Goal: Task Accomplishment & Management: Manage account settings

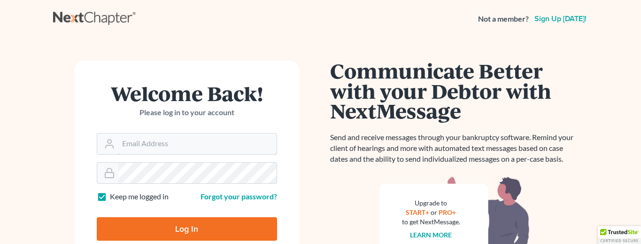
type input "[EMAIL_ADDRESS][DOMAIN_NAME]"
click at [191, 228] on input "Log In" at bounding box center [187, 228] width 180 height 23
type input "Thinking..."
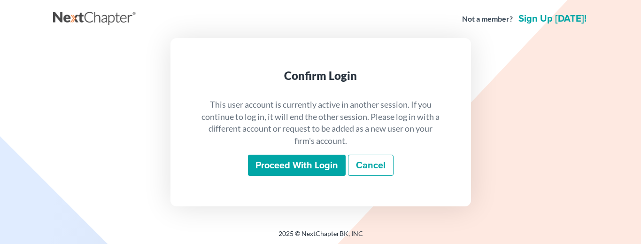
click at [318, 165] on input "Proceed with login" at bounding box center [297, 166] width 98 height 22
